Goal: Information Seeking & Learning: Learn about a topic

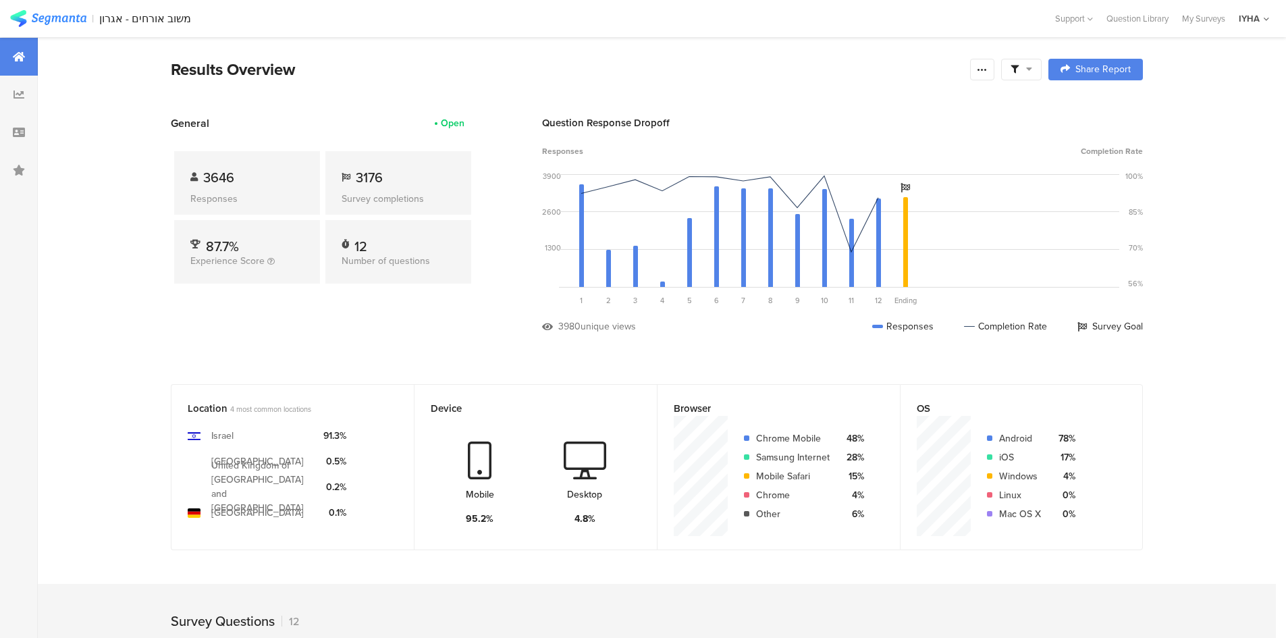
scroll to position [16, 0]
click at [10, 86] on div at bounding box center [19, 95] width 38 height 38
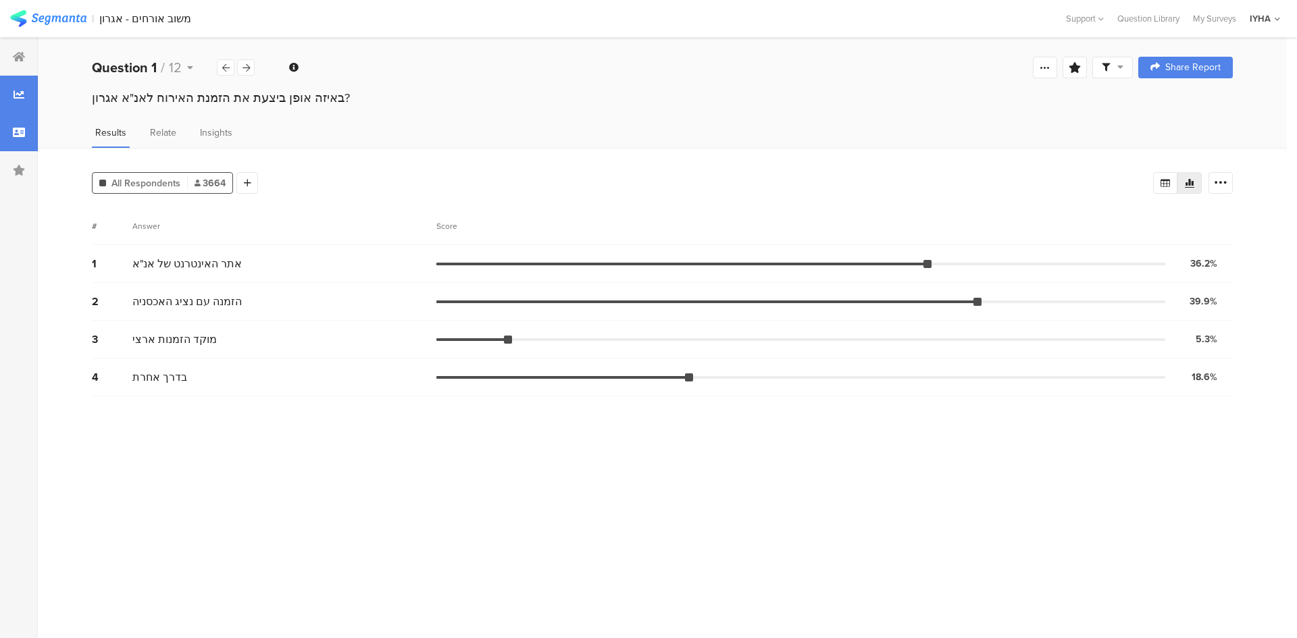
click at [26, 134] on div at bounding box center [19, 132] width 38 height 38
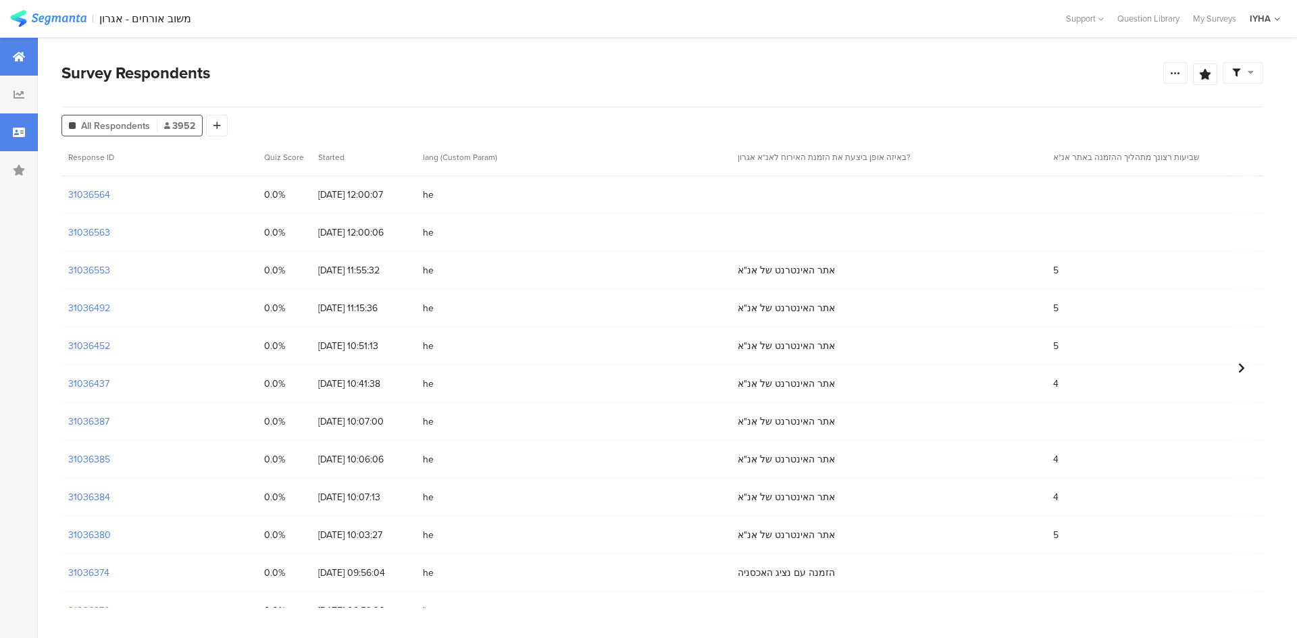
click at [29, 64] on div at bounding box center [19, 57] width 38 height 38
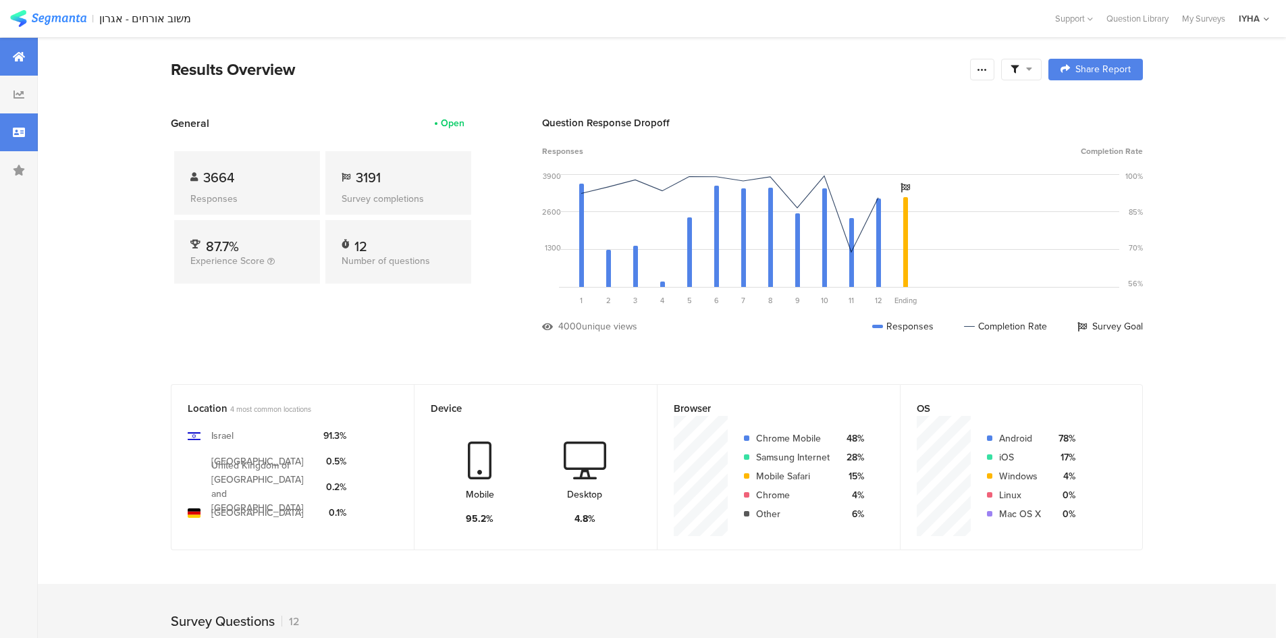
click at [26, 134] on div at bounding box center [19, 132] width 38 height 38
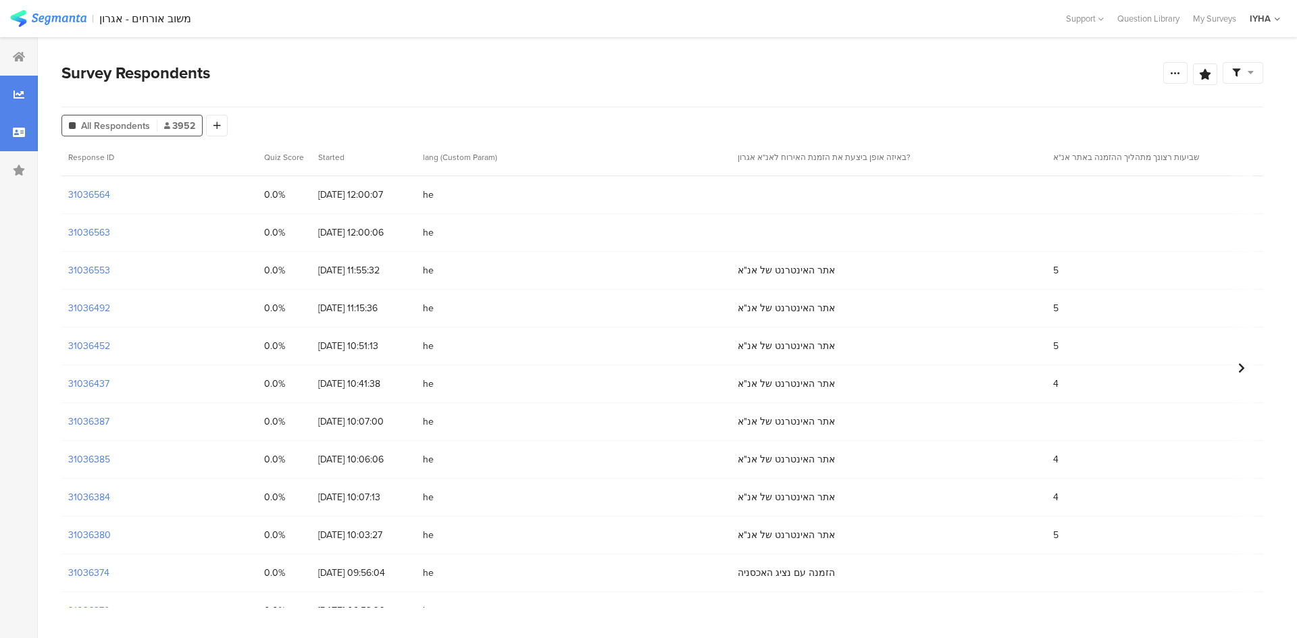
click at [24, 97] on div at bounding box center [19, 95] width 38 height 38
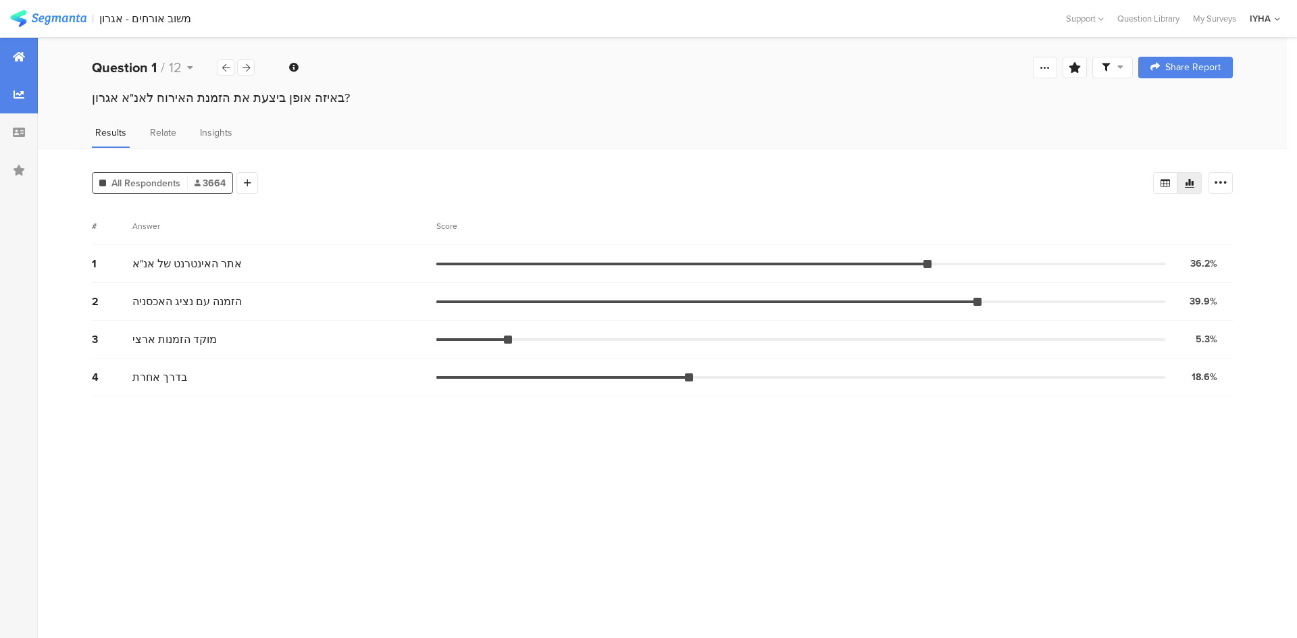
click at [27, 59] on div at bounding box center [19, 57] width 38 height 38
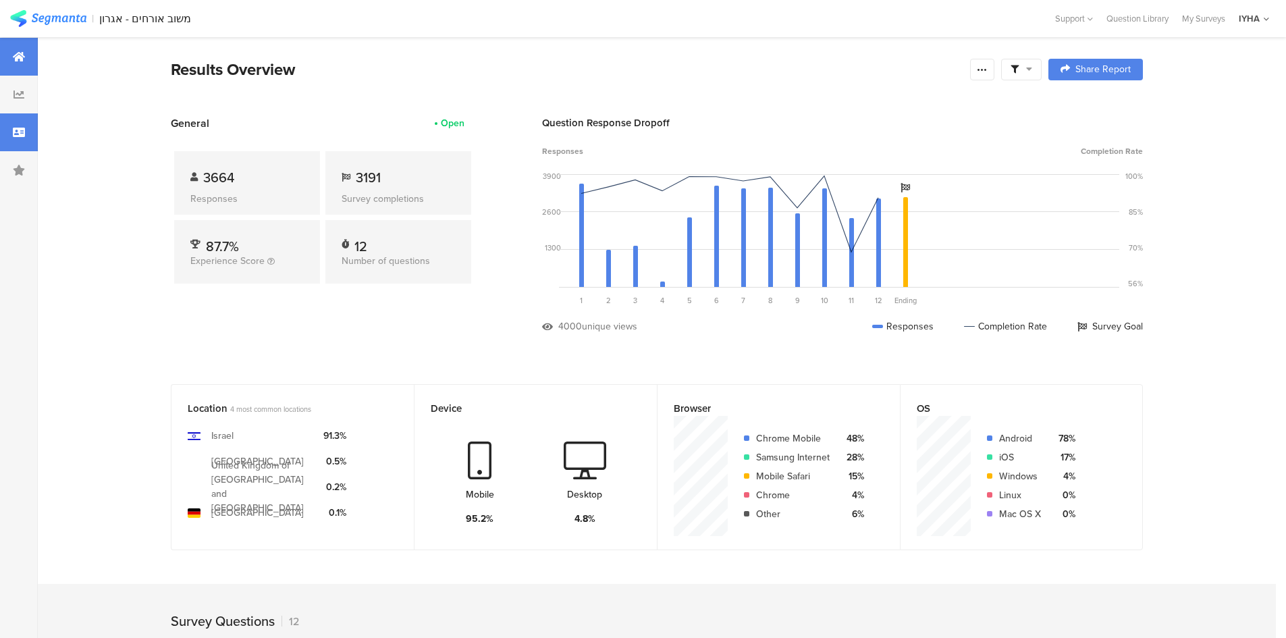
click at [22, 134] on icon at bounding box center [19, 132] width 12 height 11
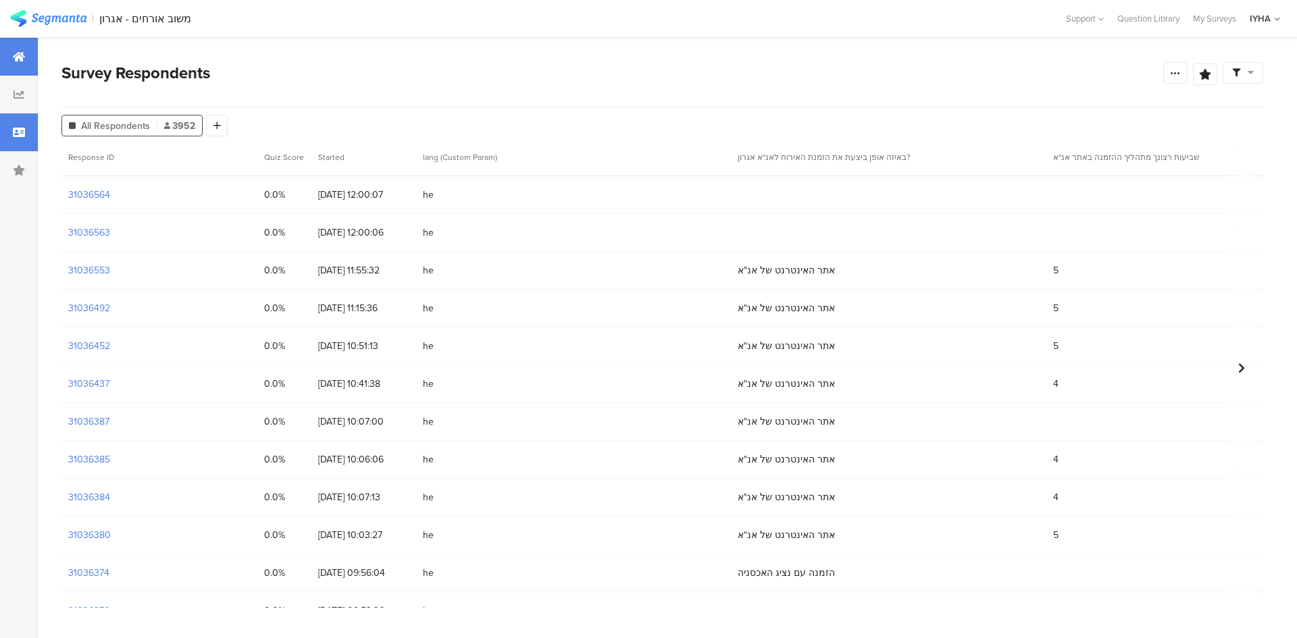
click at [25, 68] on div at bounding box center [19, 57] width 38 height 38
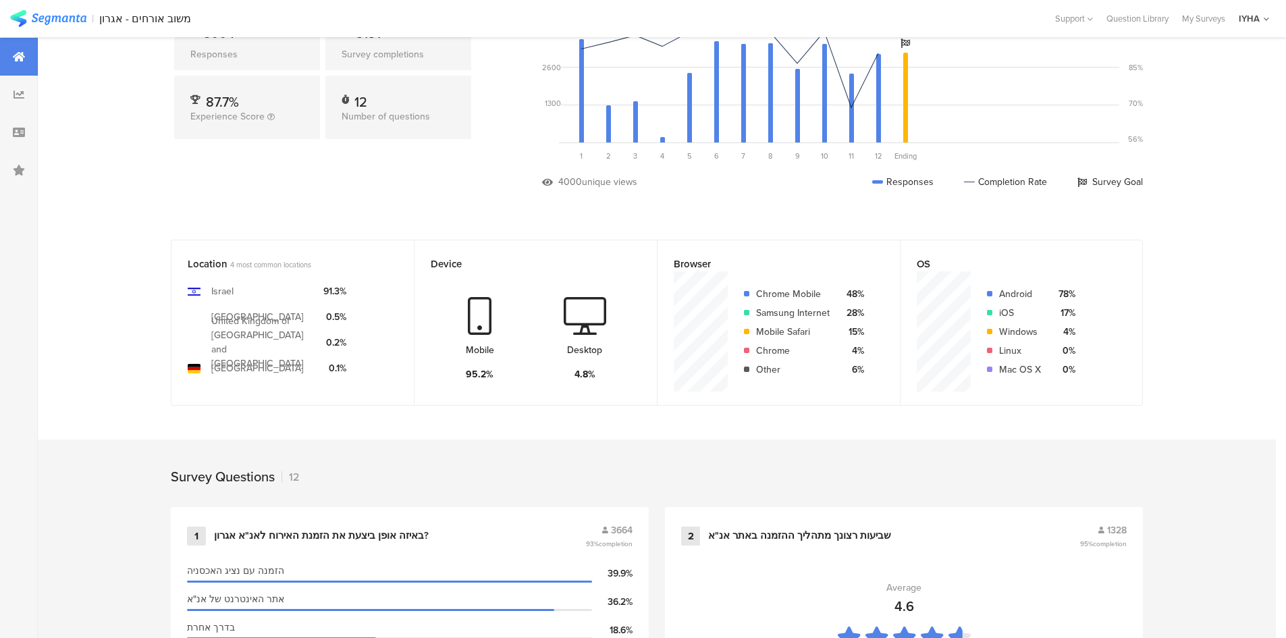
scroll to position [152, 0]
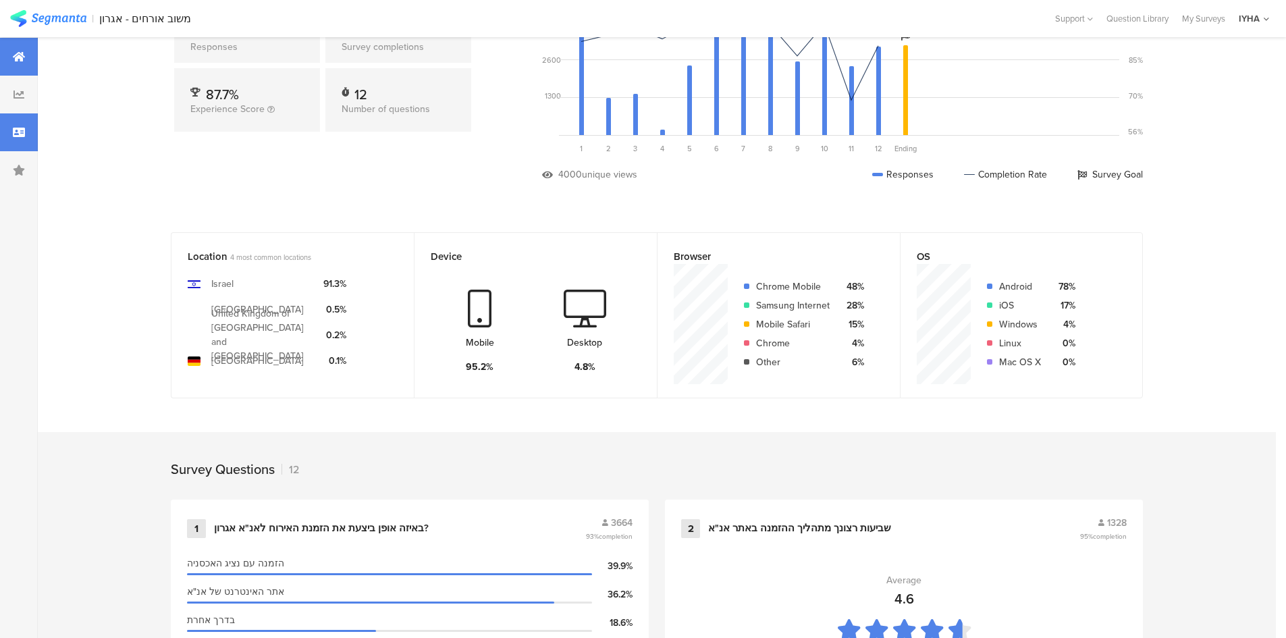
click at [11, 137] on div at bounding box center [19, 132] width 38 height 38
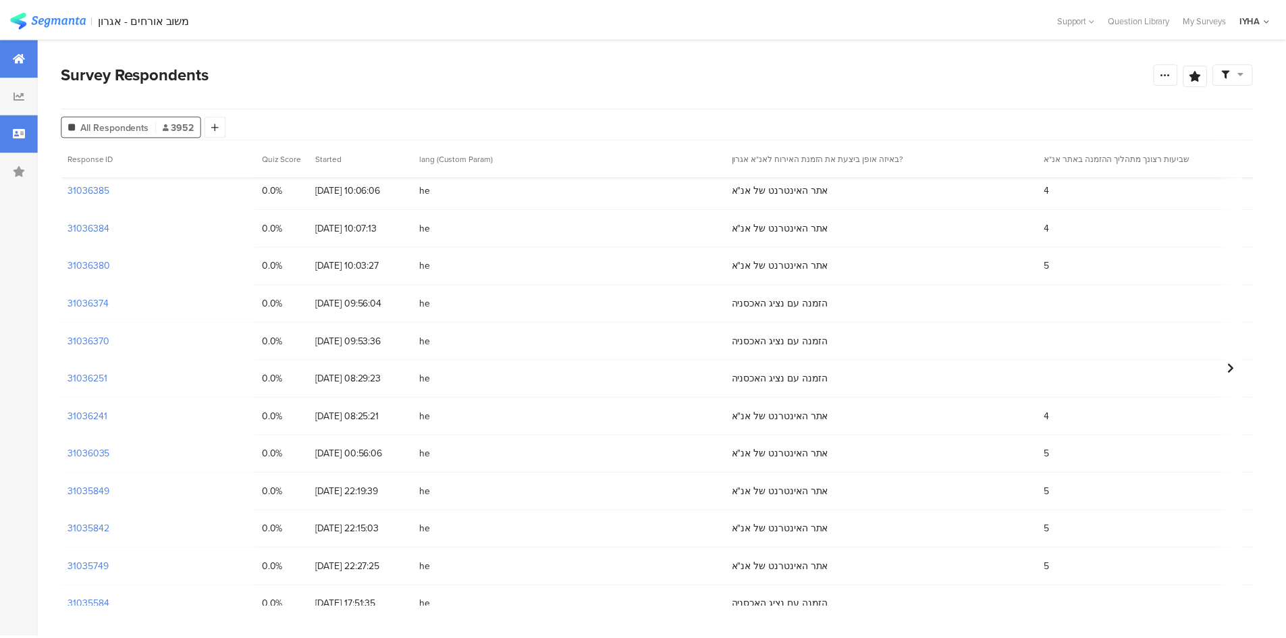
scroll to position [189, 0]
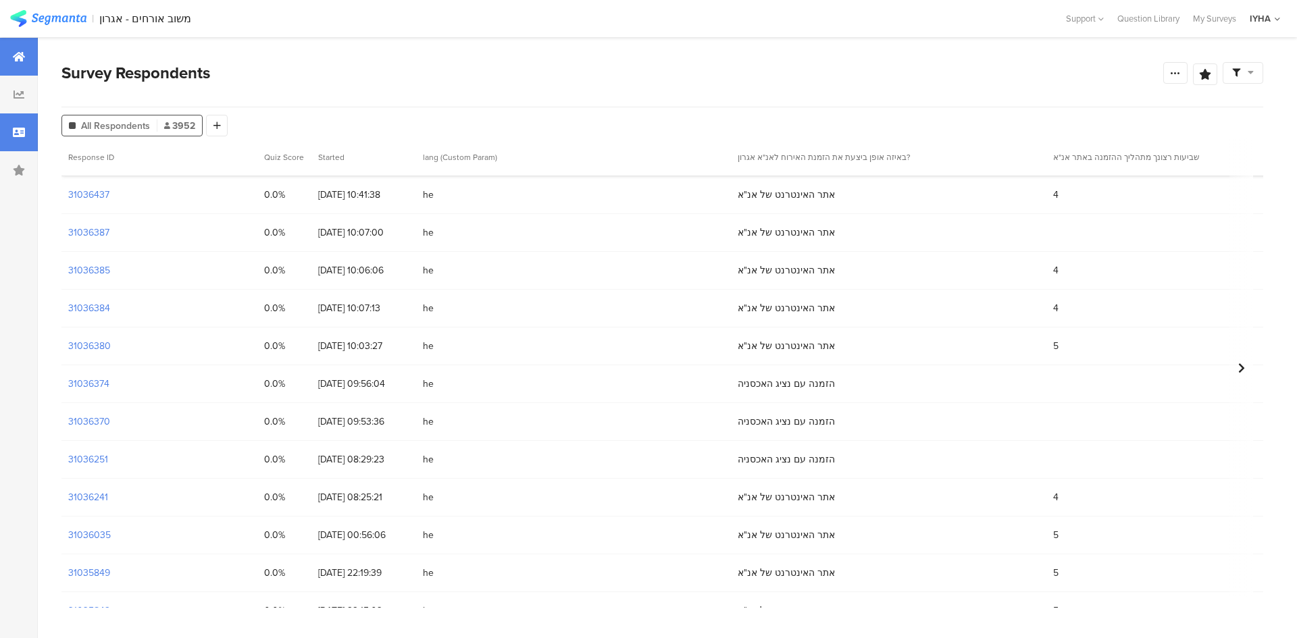
click at [19, 51] on icon at bounding box center [19, 56] width 12 height 11
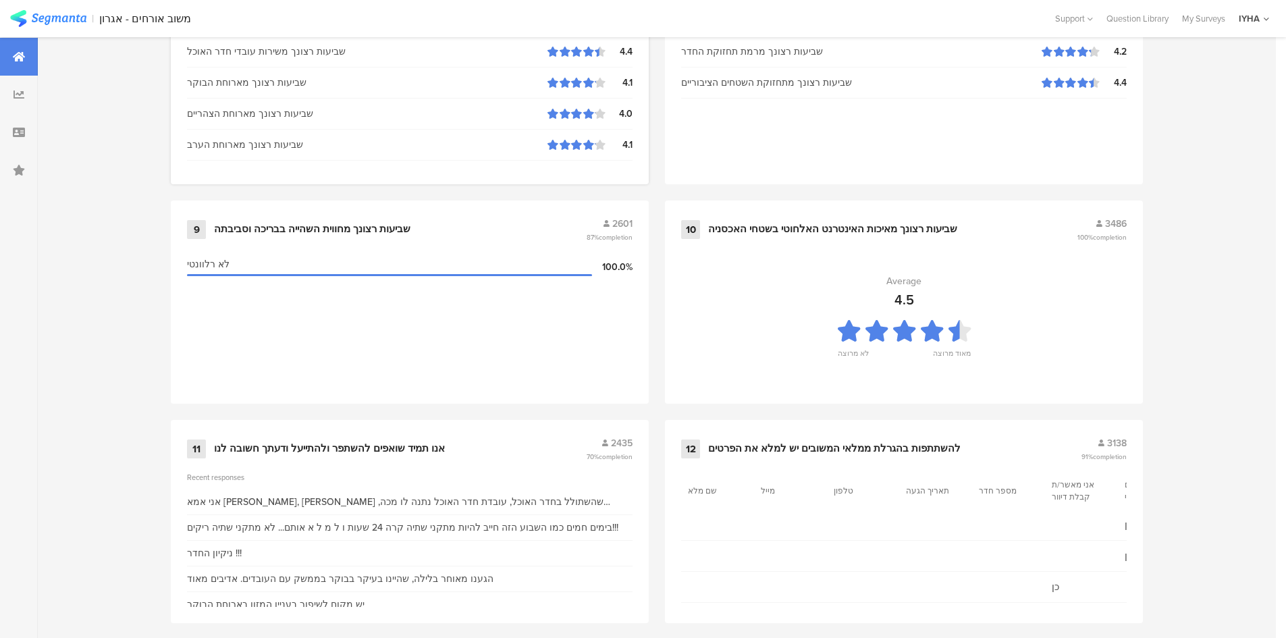
scroll to position [1332, 0]
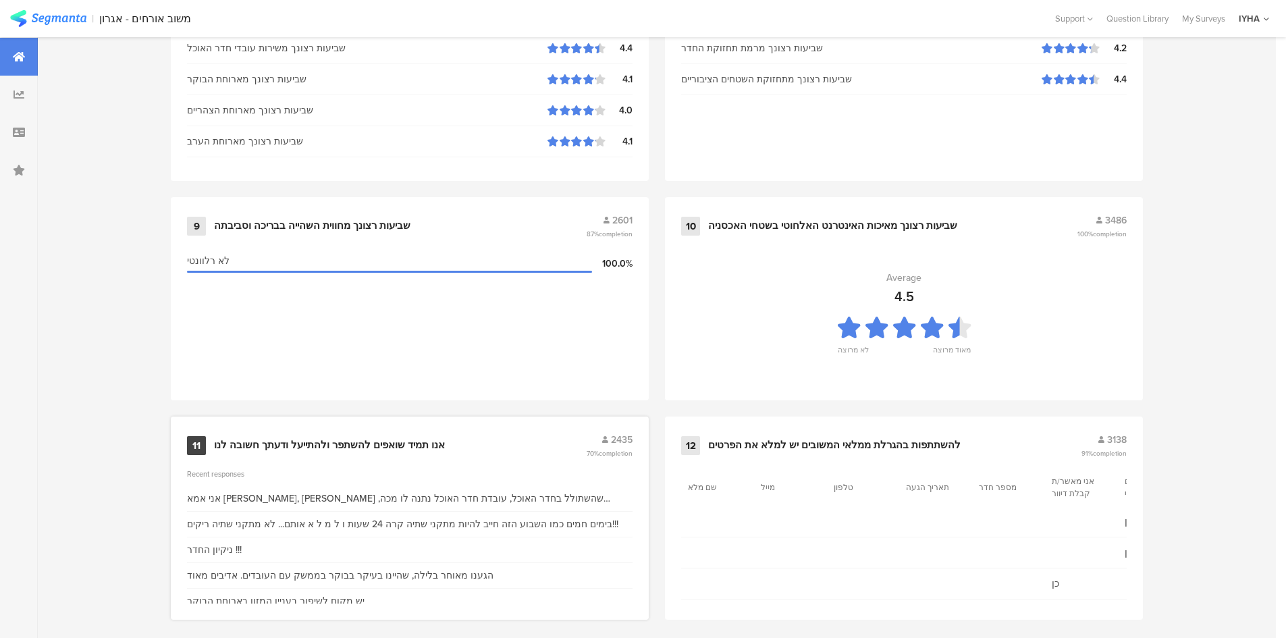
click at [323, 439] on div "אנו תמיד שואפים להשתפר ולהתייעל ודעתך חשובה לנו" at bounding box center [329, 446] width 231 height 14
